Goal: Task Accomplishment & Management: Manage account settings

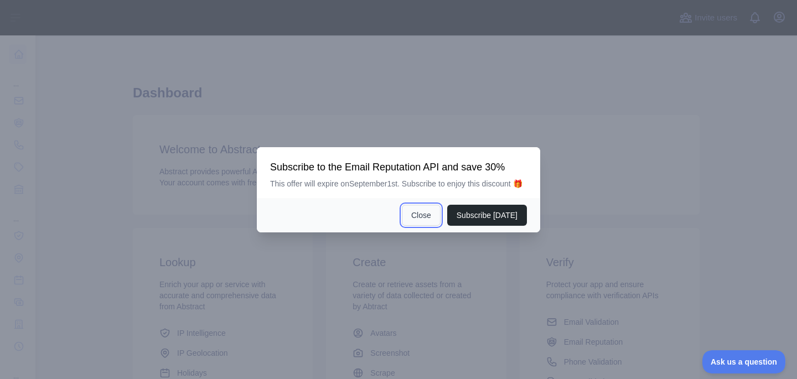
click at [428, 221] on button "Close" at bounding box center [421, 215] width 39 height 21
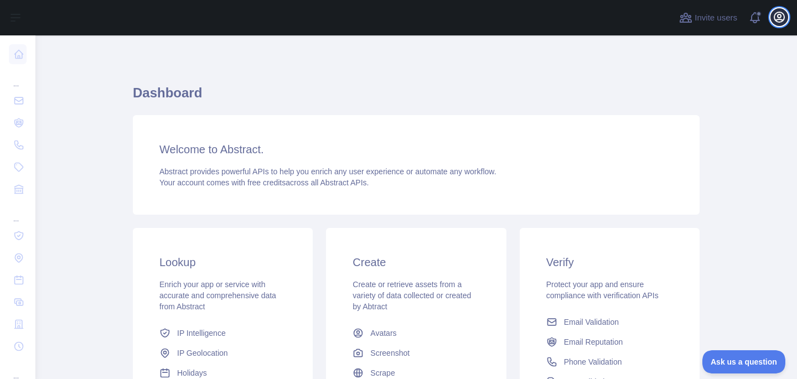
click at [783, 13] on icon "button" at bounding box center [779, 17] width 13 height 13
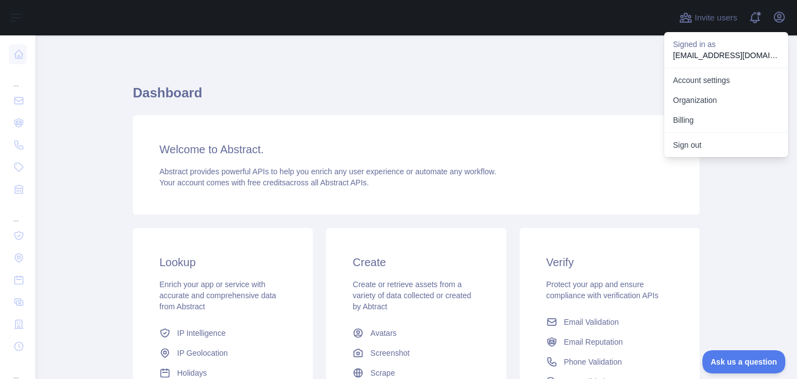
click at [623, 50] on div "Dashboard Welcome to Abstract. Abstract provides powerful APIs to help you enri…" at bounding box center [416, 293] width 567 height 516
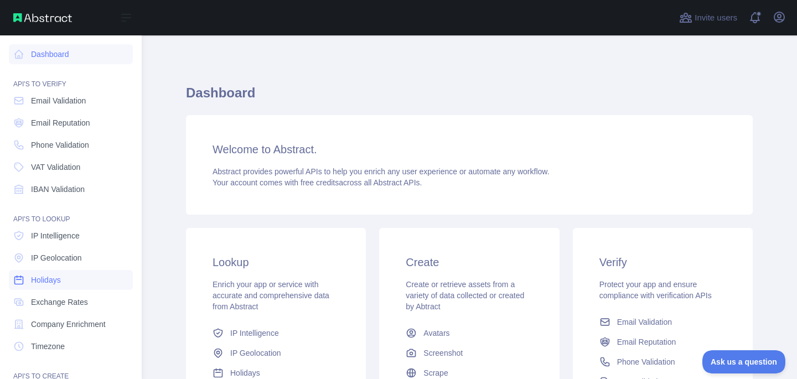
click at [67, 283] on link "Holidays" at bounding box center [71, 280] width 124 height 20
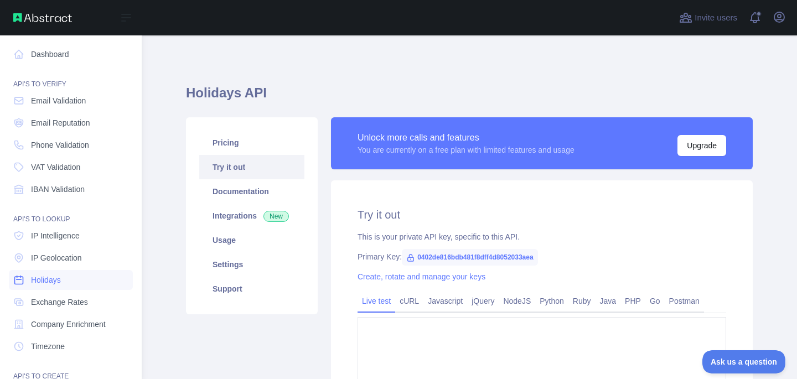
type textarea "**********"
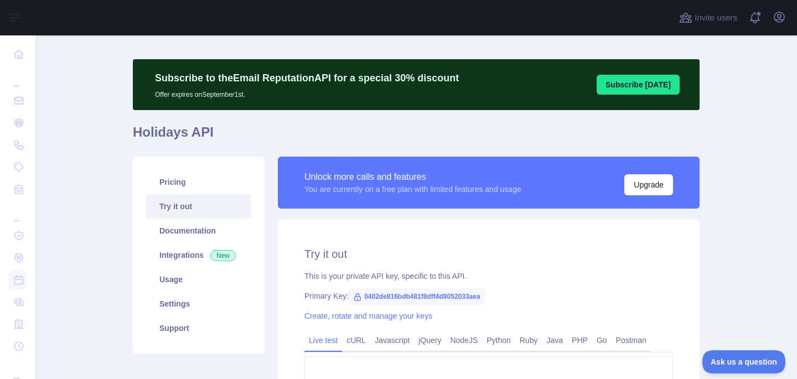
scroll to position [25, 0]
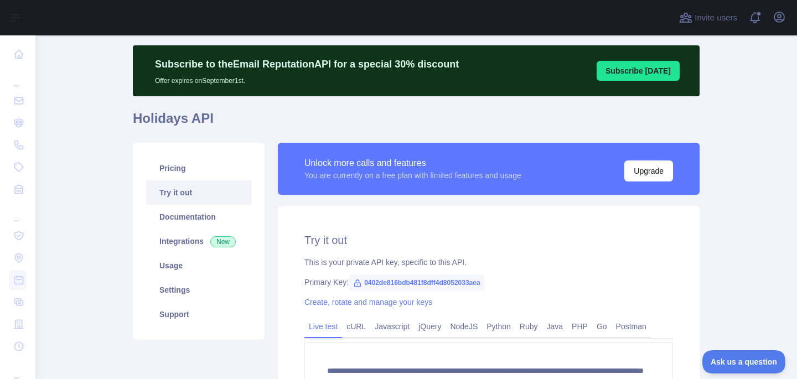
click at [413, 283] on span "0402de816bdb481f8dff4d8052033aea" at bounding box center [417, 283] width 136 height 17
click at [371, 281] on span "0402de816bdb481f8dff4d8052033aea" at bounding box center [417, 283] width 136 height 17
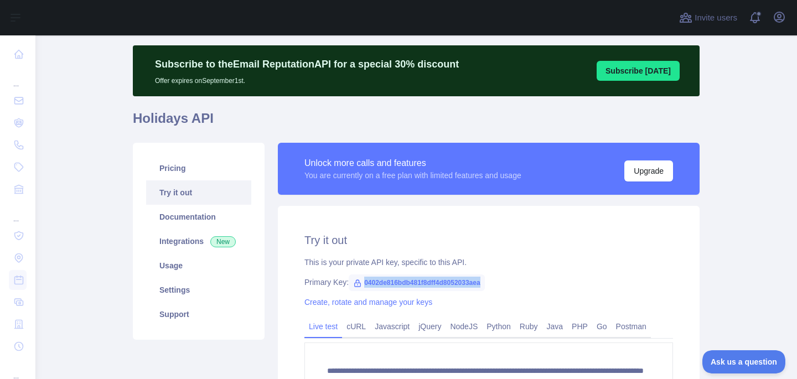
click at [355, 282] on icon at bounding box center [358, 283] width 6 height 7
click at [185, 240] on link "Integrations New" at bounding box center [198, 241] width 105 height 24
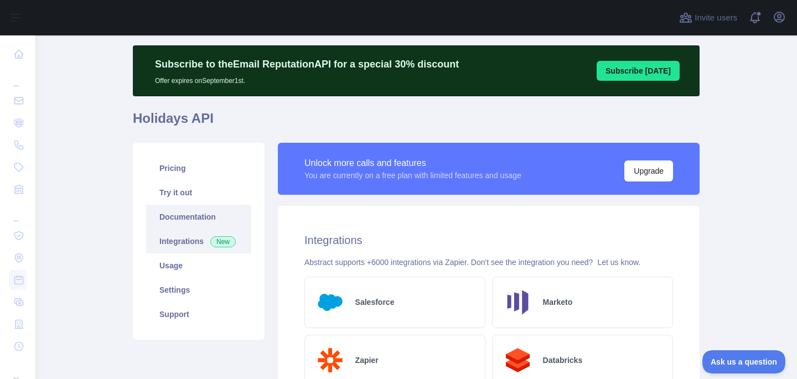
click at [210, 220] on link "Documentation" at bounding box center [198, 217] width 105 height 24
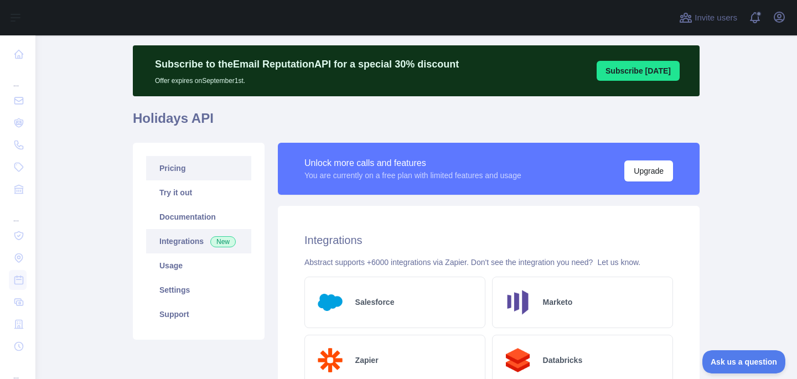
click at [212, 168] on link "Pricing" at bounding box center [198, 168] width 105 height 24
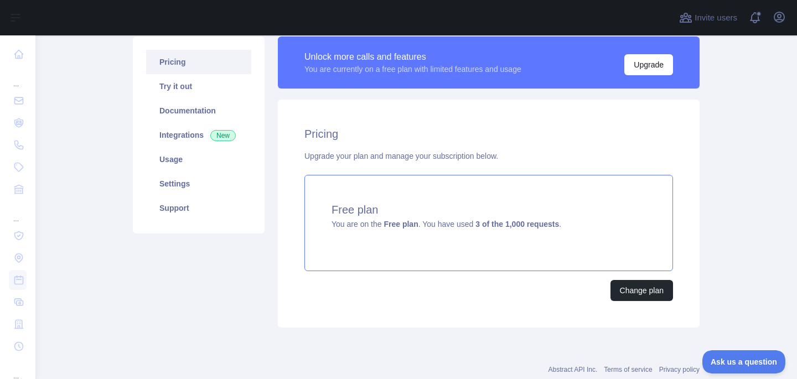
scroll to position [135, 0]
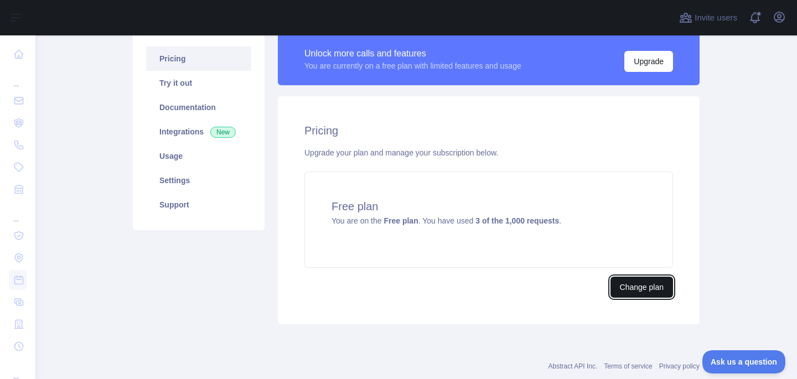
click at [622, 283] on button "Change plan" at bounding box center [642, 287] width 63 height 21
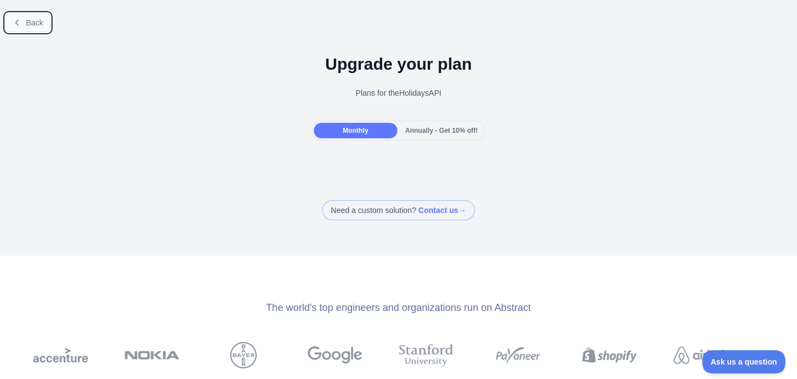
click at [24, 14] on button "Back" at bounding box center [28, 22] width 45 height 19
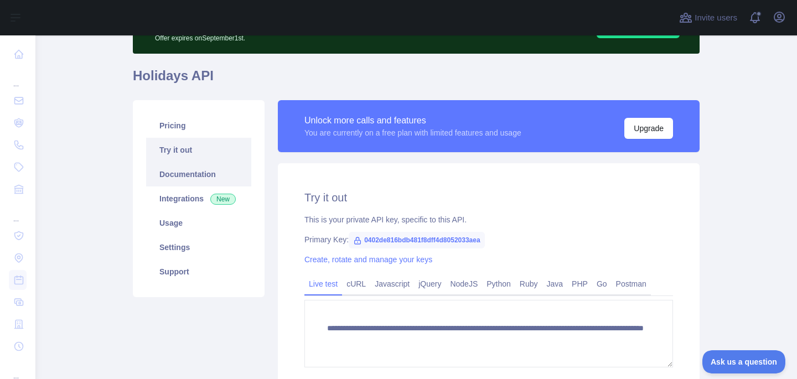
click at [168, 172] on link "Documentation" at bounding box center [198, 174] width 105 height 24
click at [213, 216] on link "Usage" at bounding box center [198, 223] width 105 height 24
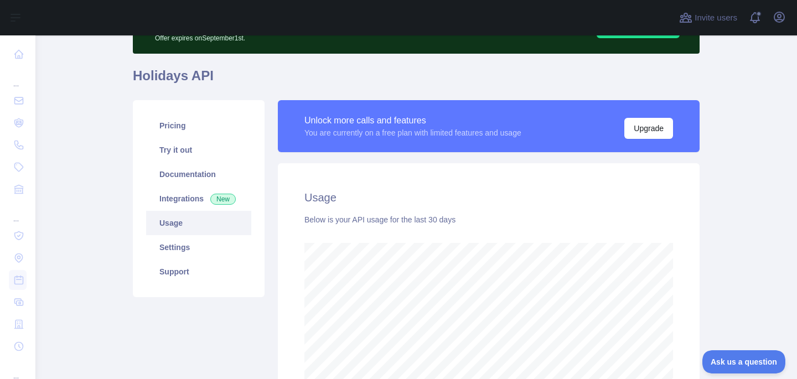
scroll to position [344, 753]
click at [195, 244] on link "Settings" at bounding box center [198, 247] width 105 height 24
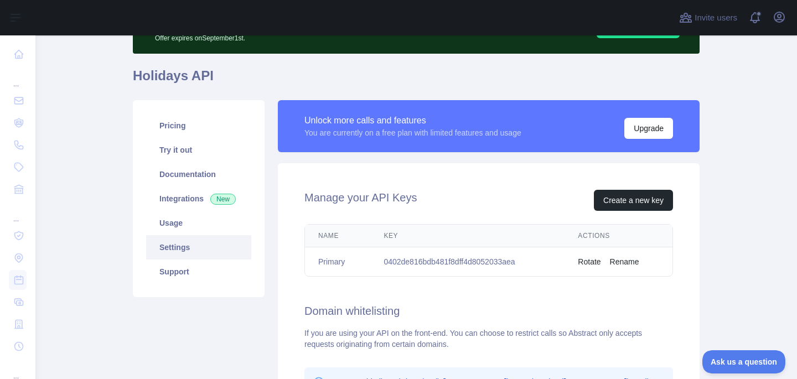
click at [593, 262] on button "Rotate" at bounding box center [589, 261] width 23 height 11
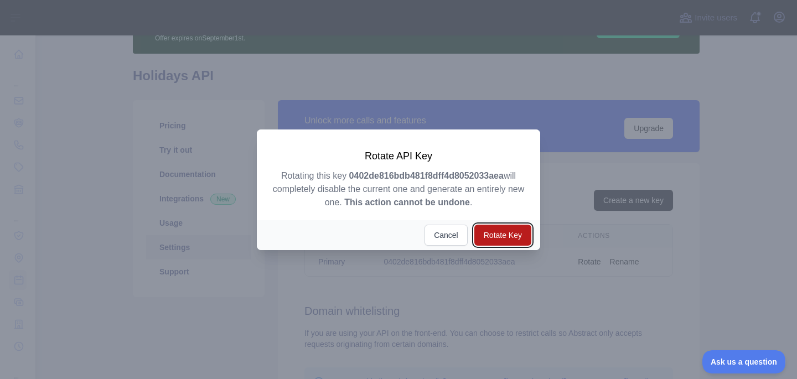
click at [515, 235] on button "Rotate Key" at bounding box center [502, 235] width 57 height 21
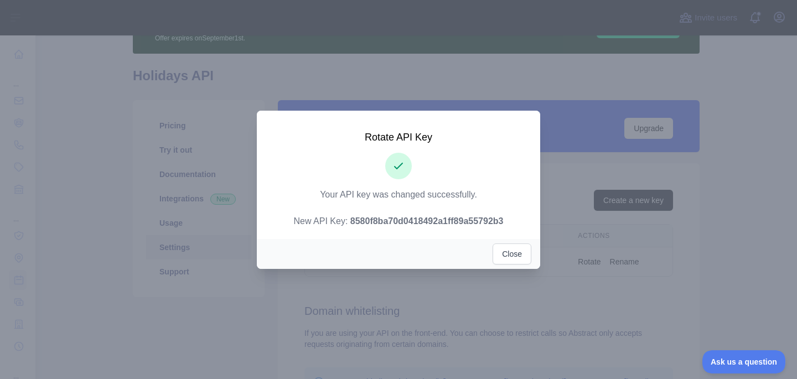
click at [391, 220] on strong "8580f8ba70d0418492a1ff89a55792b3" at bounding box center [426, 220] width 153 height 9
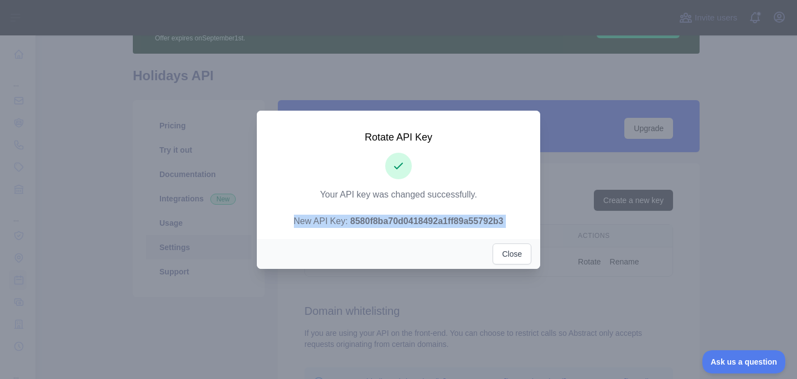
click at [391, 220] on strong "8580f8ba70d0418492a1ff89a55792b3" at bounding box center [426, 220] width 153 height 9
click at [373, 221] on strong "8580f8ba70d0418492a1ff89a55792b3" at bounding box center [426, 220] width 153 height 9
click at [597, 143] on div at bounding box center [398, 189] width 797 height 379
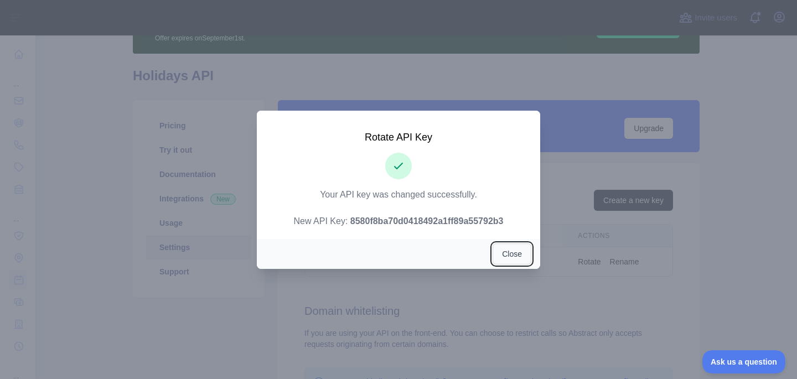
click at [518, 262] on button "Close" at bounding box center [512, 254] width 39 height 21
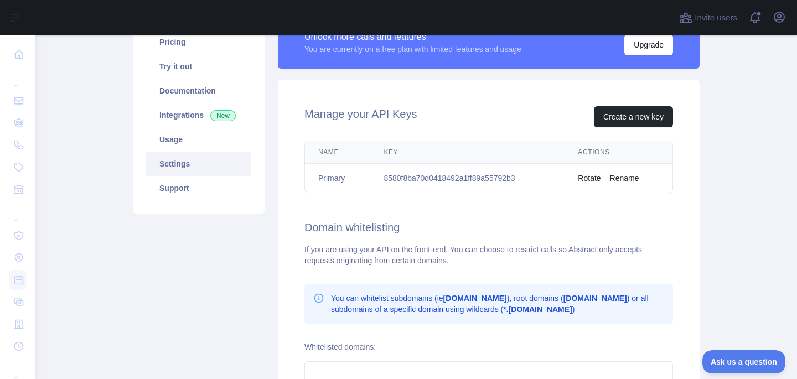
scroll to position [149, 0]
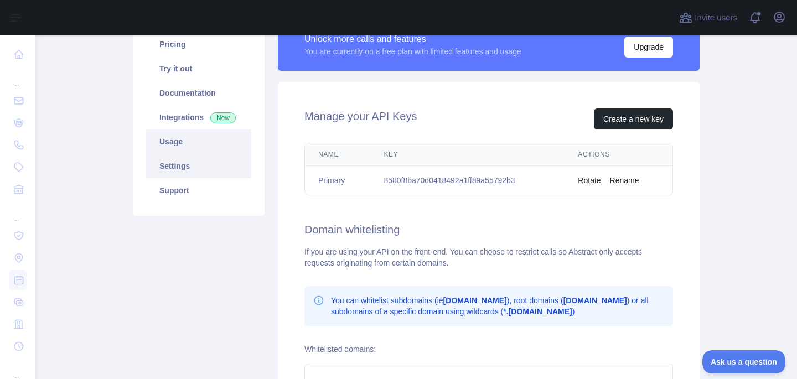
click at [223, 145] on link "Usage" at bounding box center [198, 142] width 105 height 24
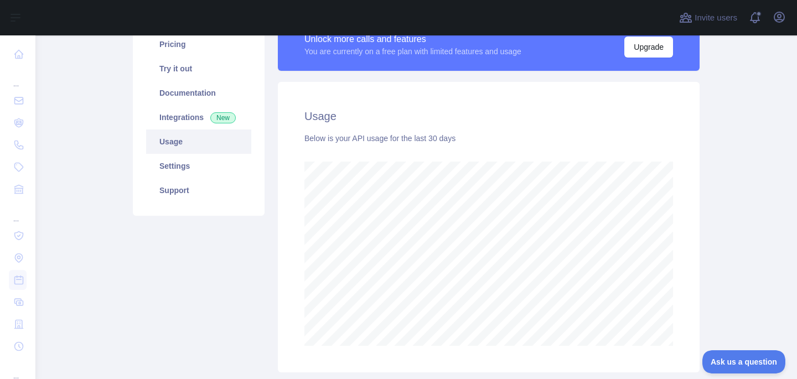
scroll to position [344, 753]
click at [205, 108] on link "Integrations New" at bounding box center [198, 117] width 105 height 24
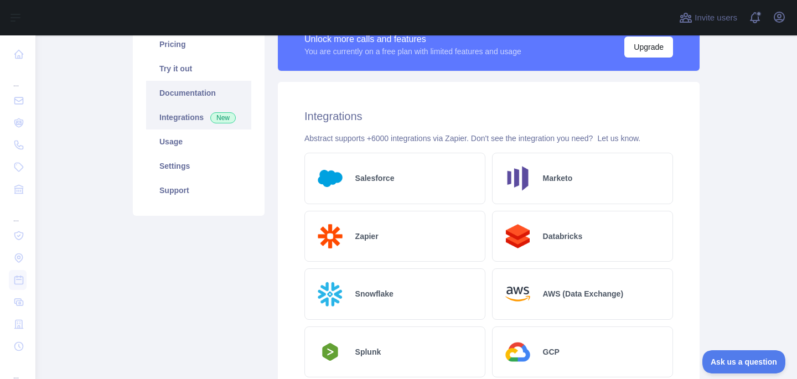
click at [182, 99] on link "Documentation" at bounding box center [198, 93] width 105 height 24
click at [185, 144] on link "Usage" at bounding box center [198, 142] width 105 height 24
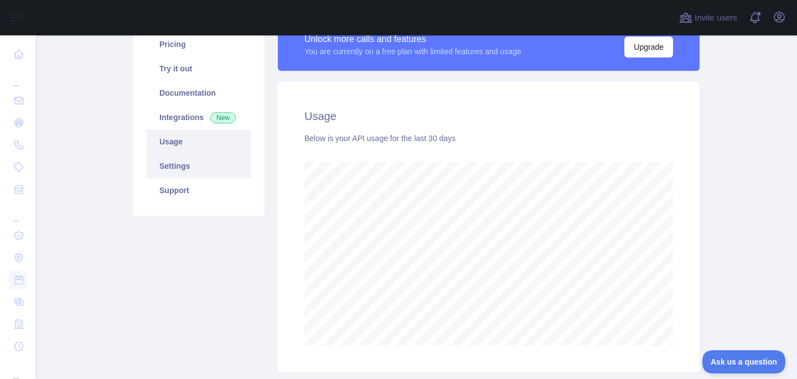
scroll to position [344, 753]
click at [179, 161] on link "Settings" at bounding box center [198, 166] width 105 height 24
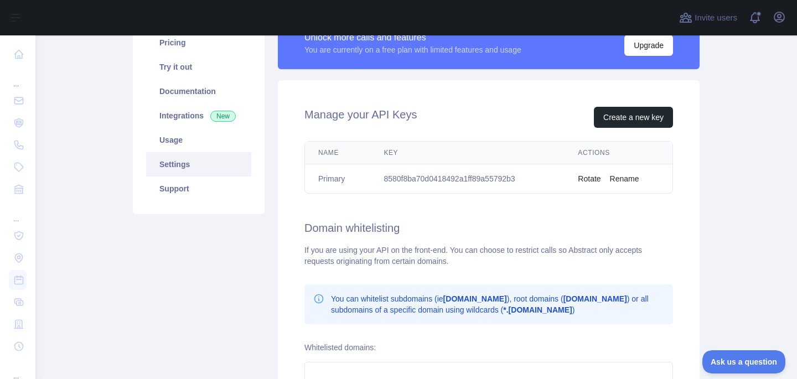
scroll to position [152, 0]
click at [452, 178] on td "8580f8ba70d0418492a1ff89a55792b3" at bounding box center [467, 178] width 194 height 29
copy td "8580f8ba70d0418492a1ff89a55792b3"
